Goal: Information Seeking & Learning: Learn about a topic

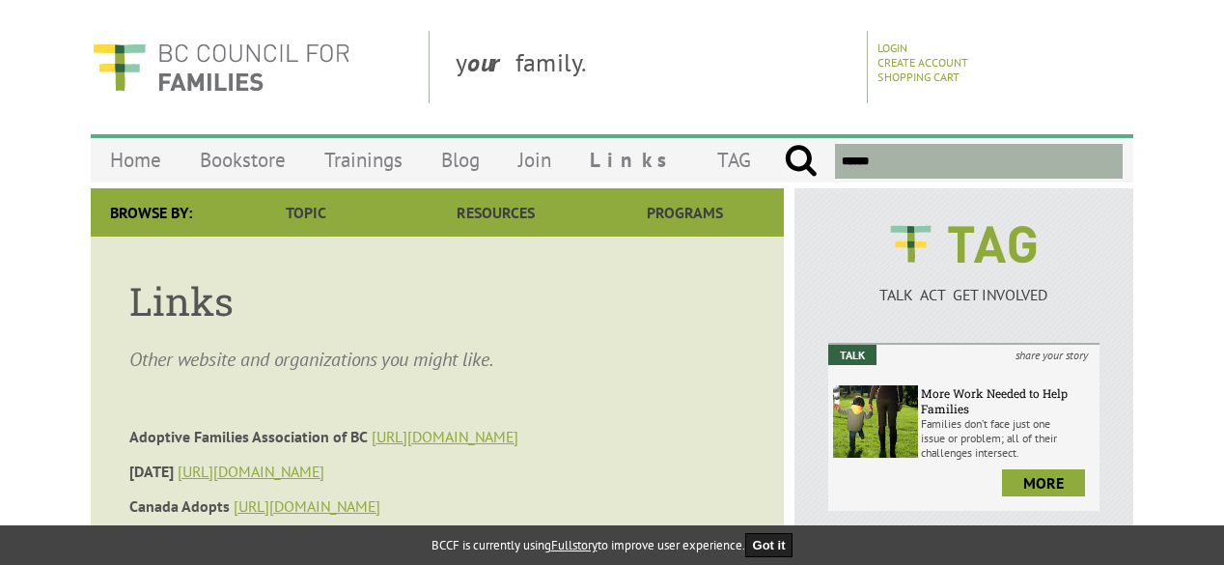
scroll to position [579, 0]
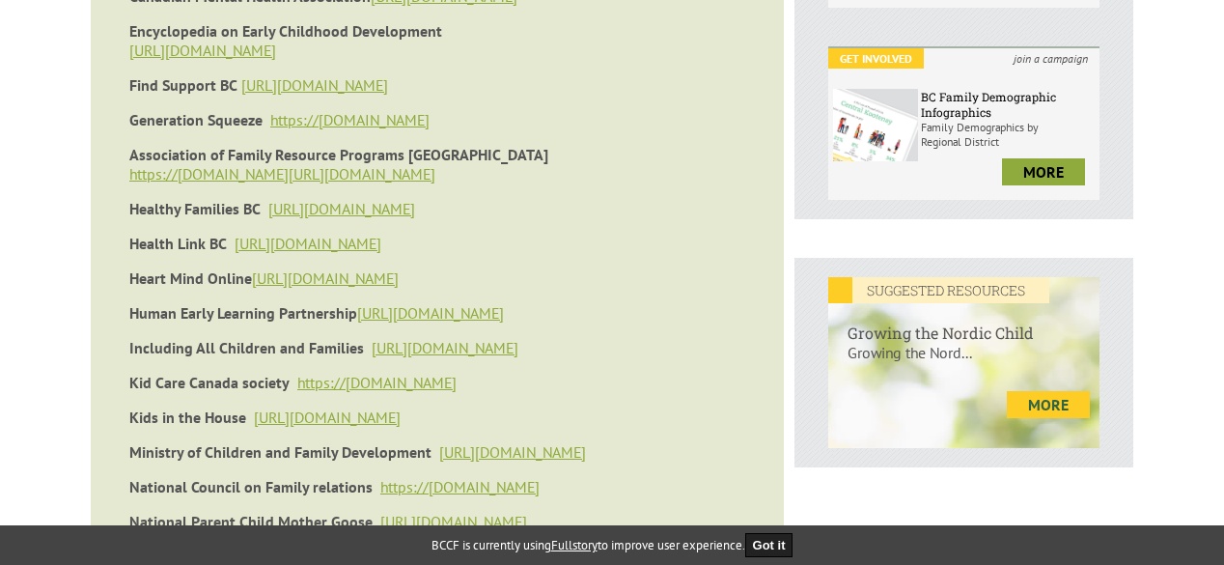
click at [1049, 409] on link "more" at bounding box center [1048, 404] width 83 height 27
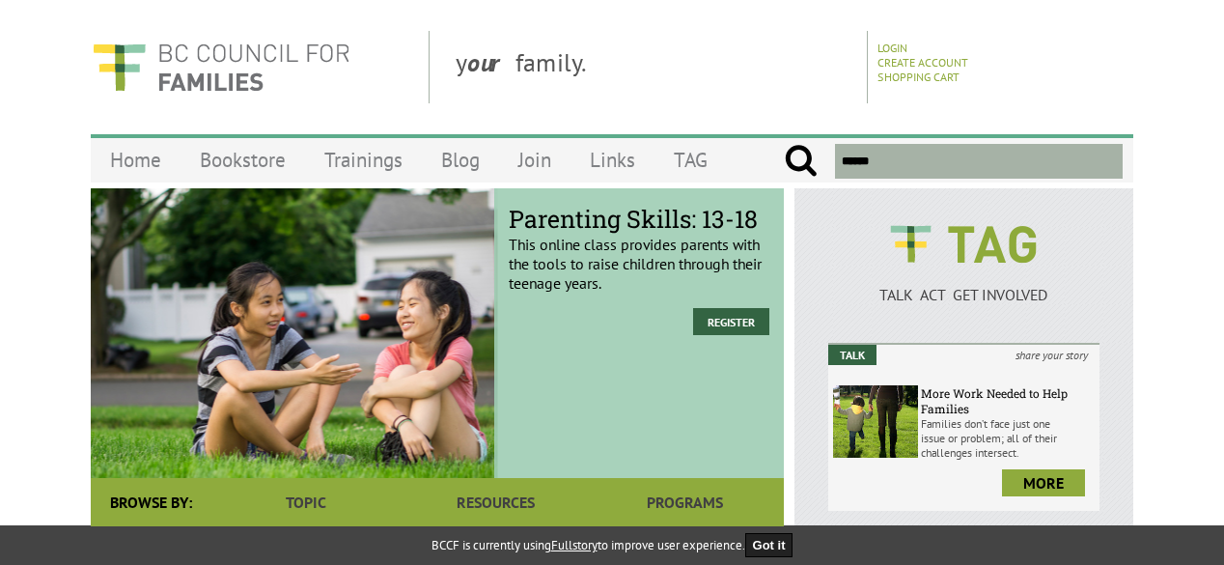
click at [883, 168] on input "text" at bounding box center [979, 161] width 288 height 35
click at [784, 144] on input "submit" at bounding box center [801, 161] width 34 height 35
type input "**********"
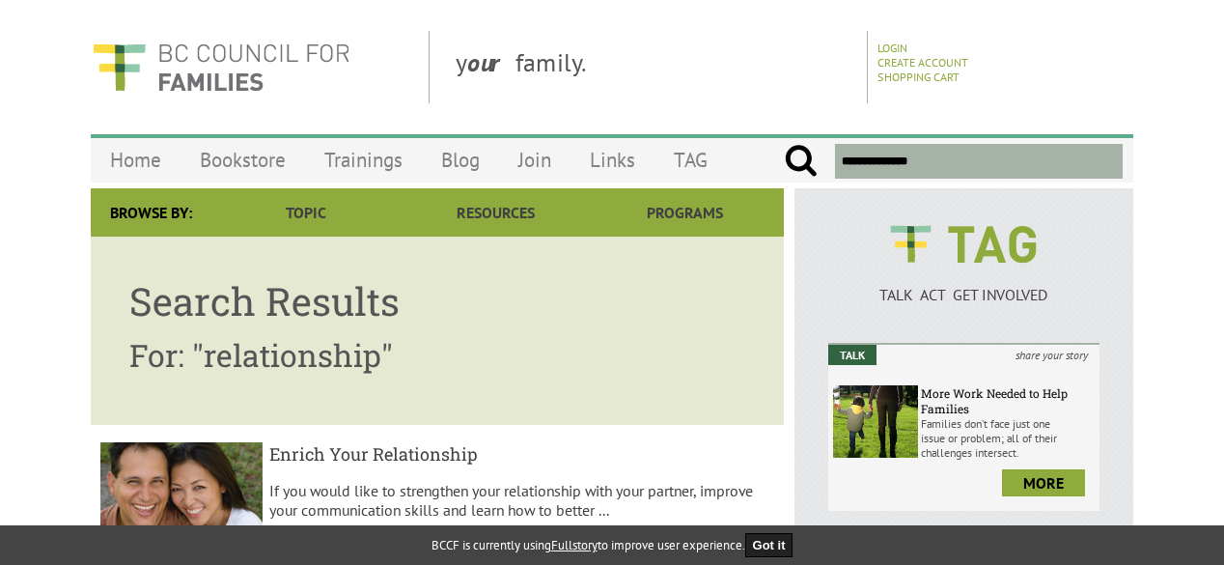
scroll to position [386, 0]
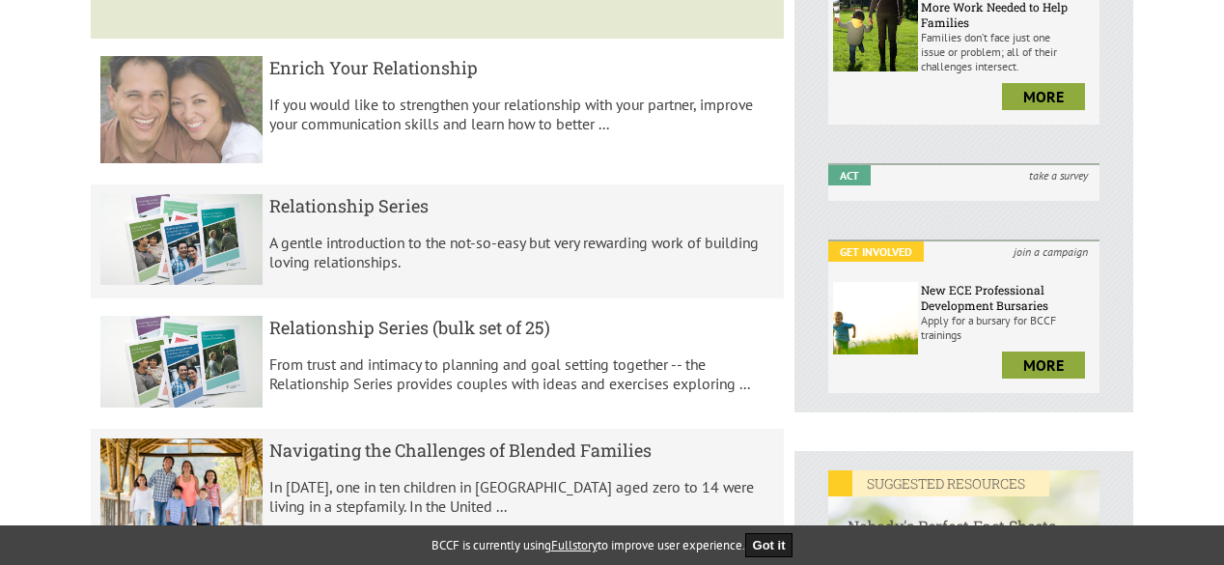
click at [388, 56] on h5 "Enrich Your Relationship" at bounding box center [522, 67] width 506 height 23
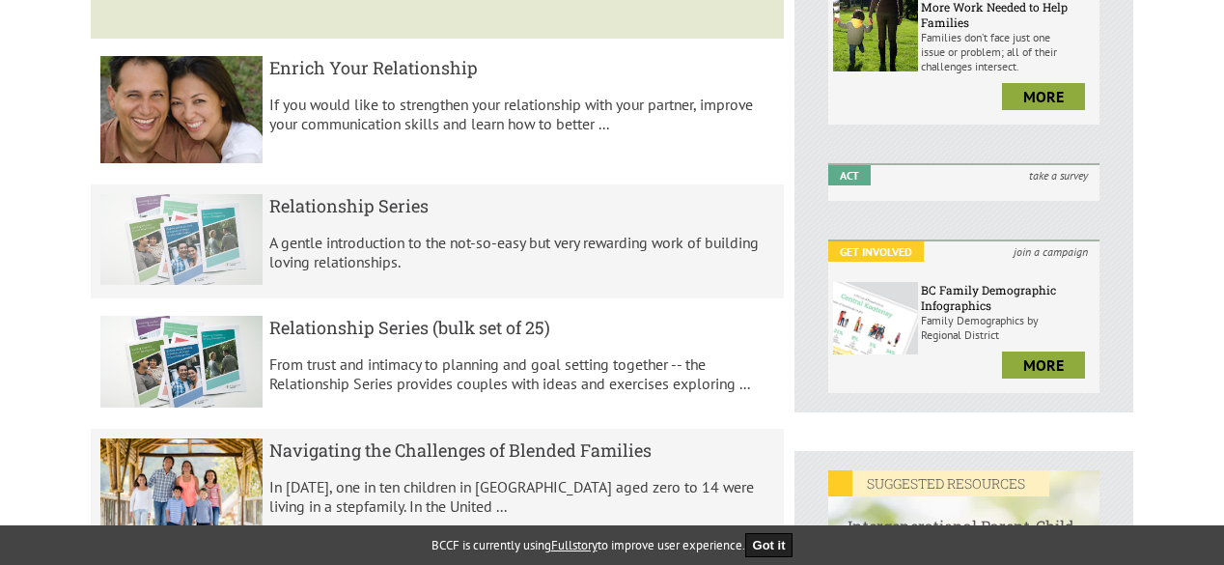
scroll to position [966, 0]
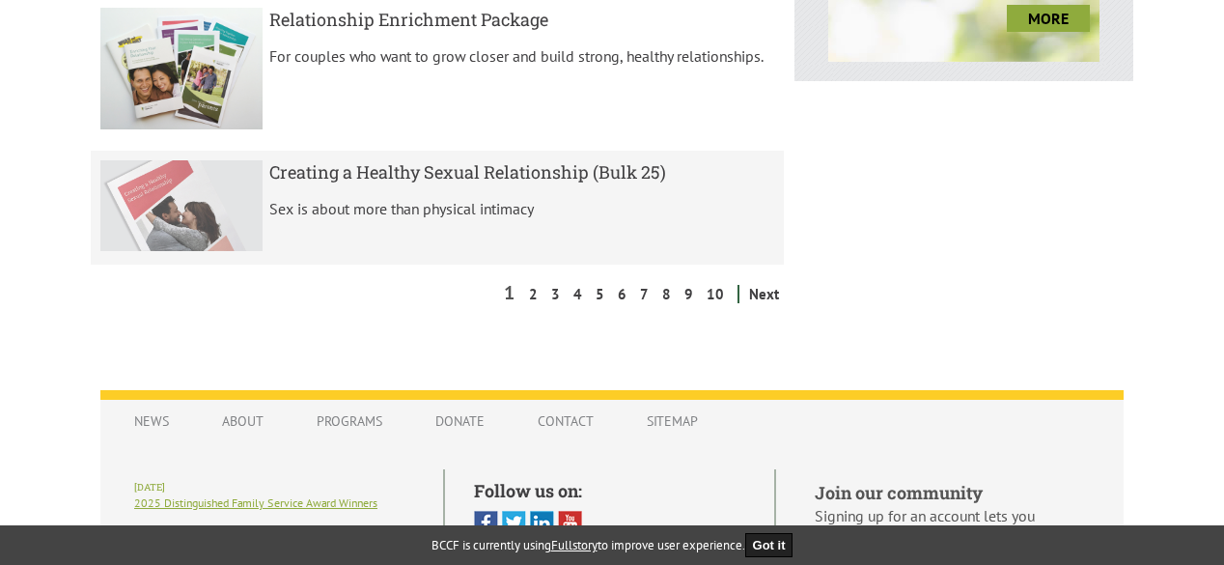
click at [490, 177] on h5 "Creating a Healthy Sexual Relationship (Bulk 25)" at bounding box center [522, 171] width 506 height 23
click at [637, 170] on h5 "Creating a Healthy Sexual Relationship (Bulk 25)" at bounding box center [522, 171] width 506 height 23
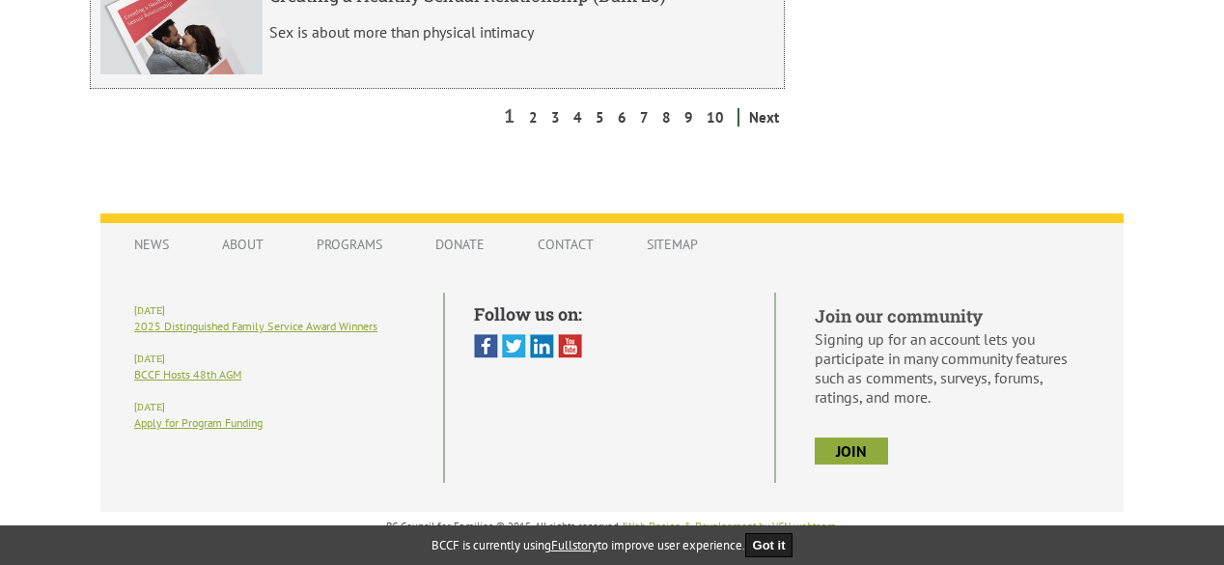
scroll to position [759, 0]
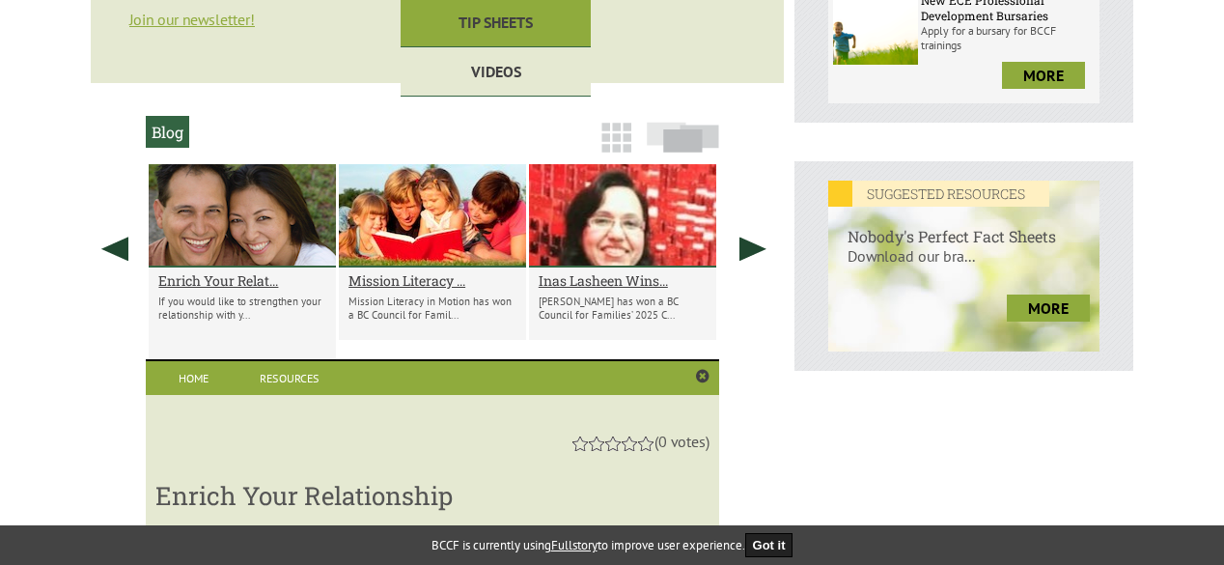
scroll to position [883, 0]
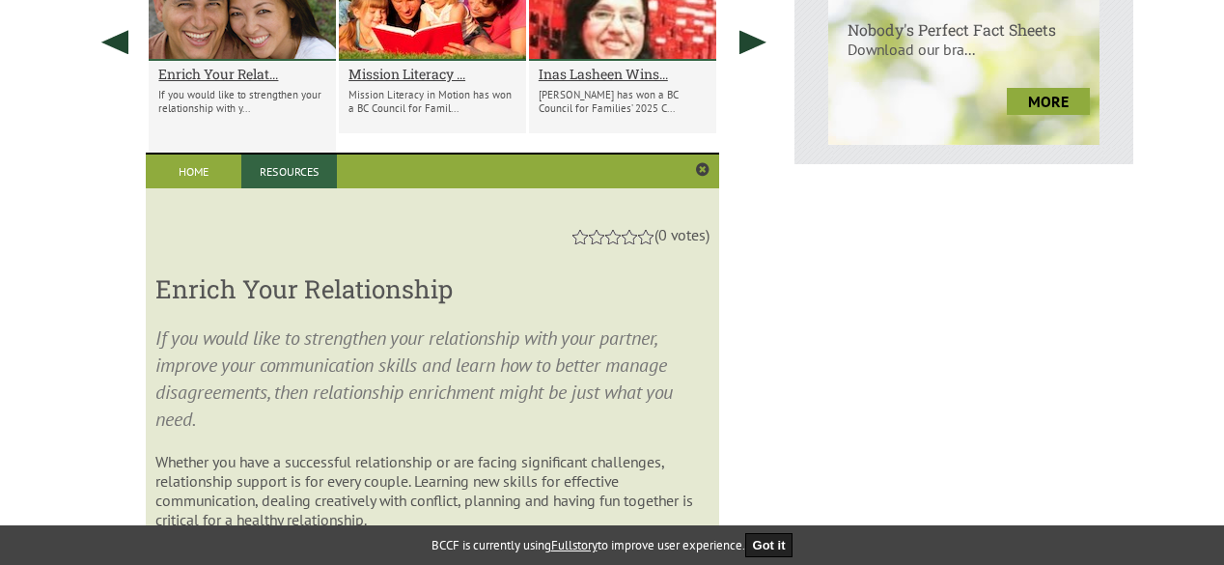
click at [287, 179] on link "Resources" at bounding box center [289, 172] width 96 height 34
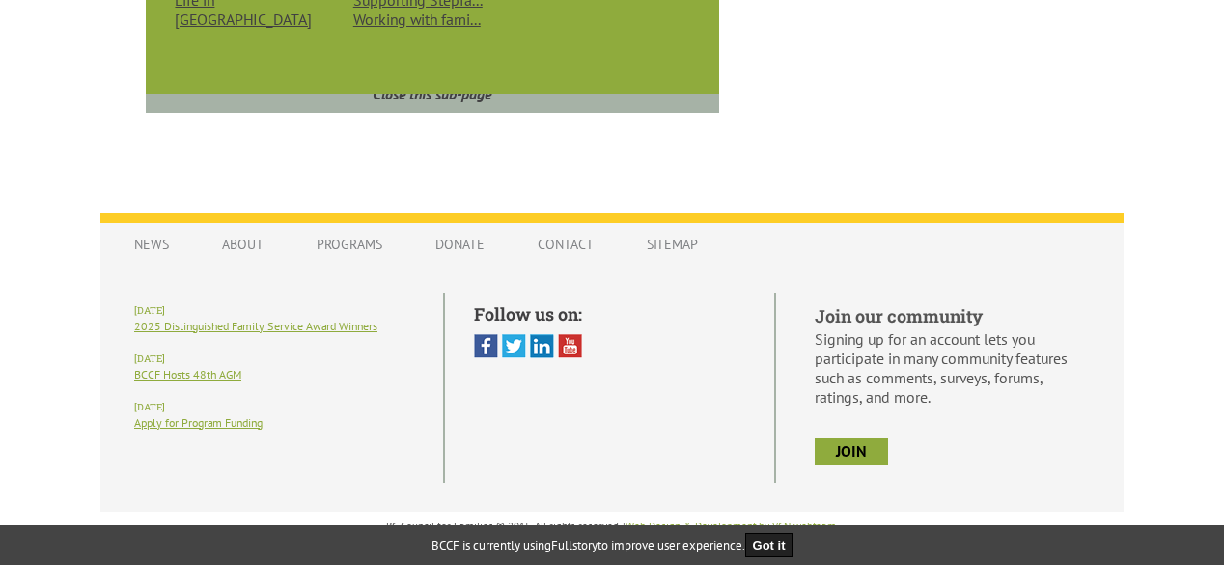
scroll to position [865, 0]
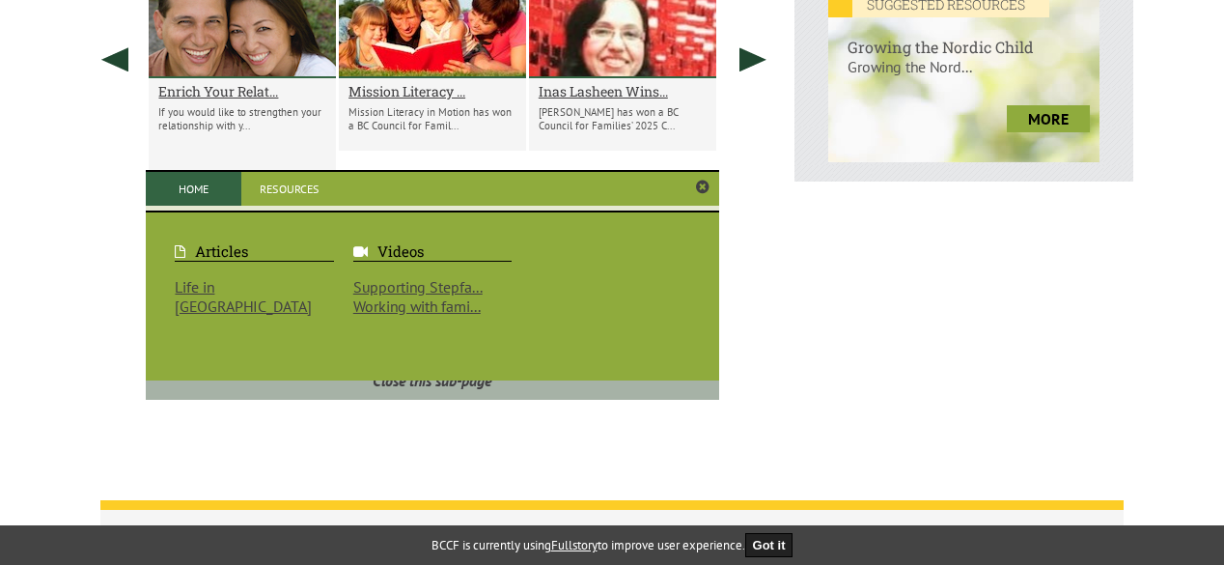
click at [180, 179] on link "Home" at bounding box center [194, 189] width 96 height 34
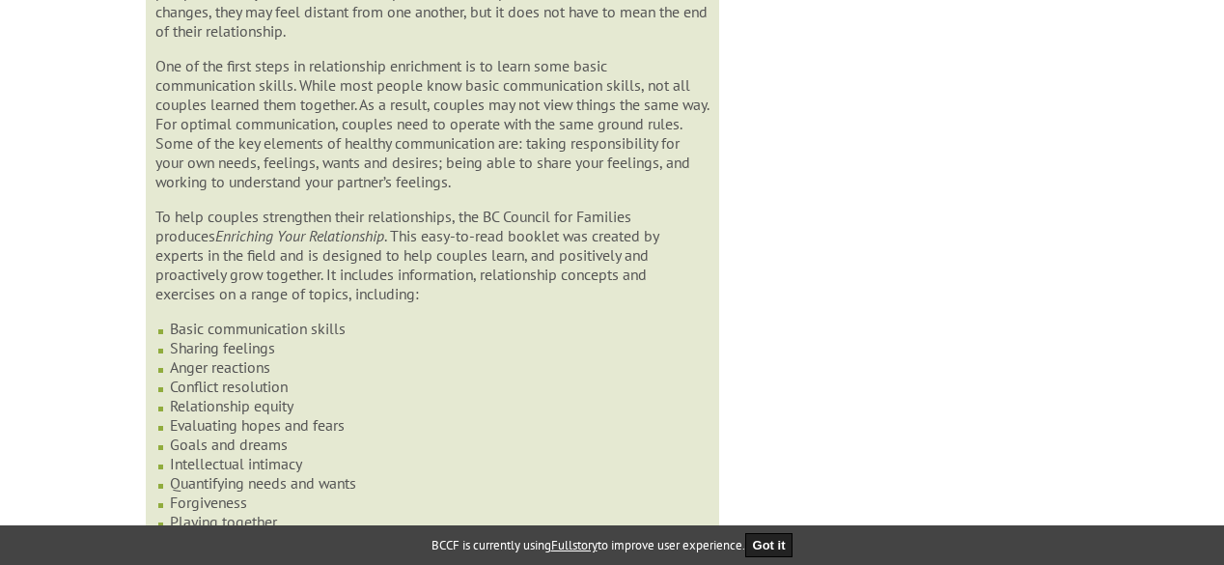
scroll to position [2217, 0]
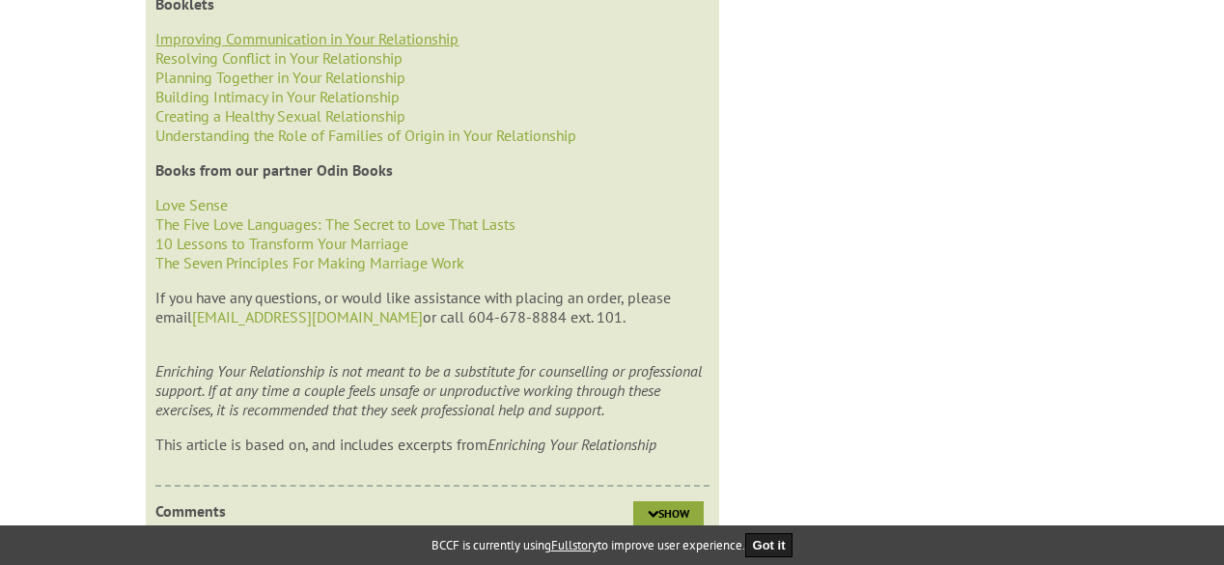
click at [210, 48] on link "Improving Communication in Your Relationship" at bounding box center [306, 38] width 303 height 19
